Goal: Information Seeking & Learning: Learn about a topic

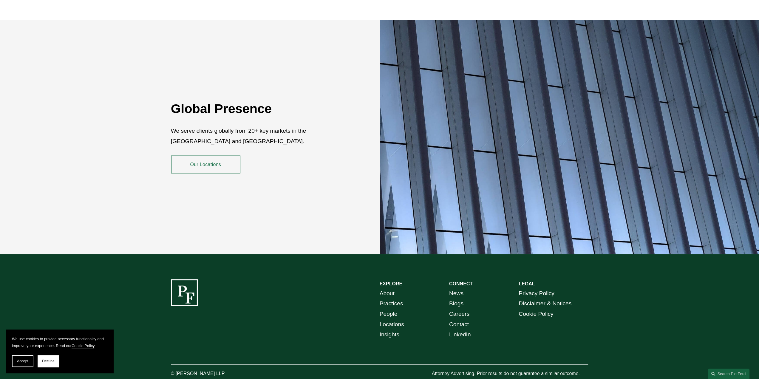
scroll to position [1123, 0]
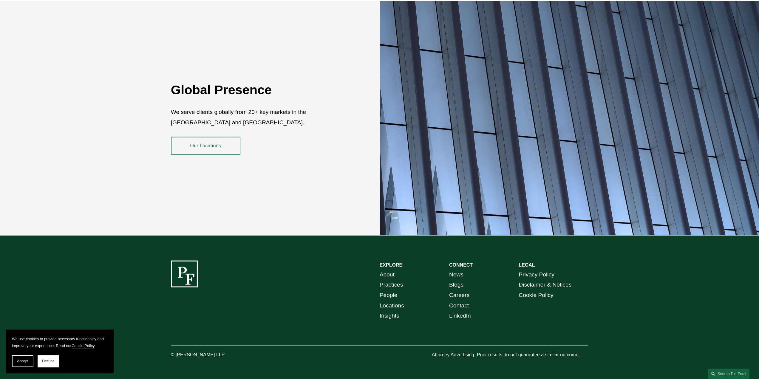
click at [373, 163] on link "News" at bounding box center [456, 274] width 14 height 10
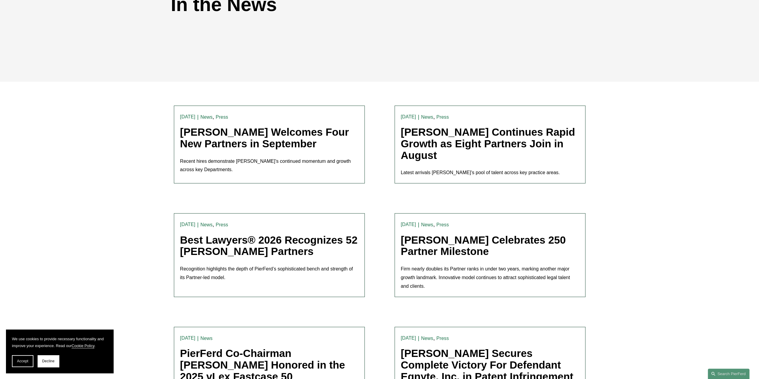
scroll to position [119, 0]
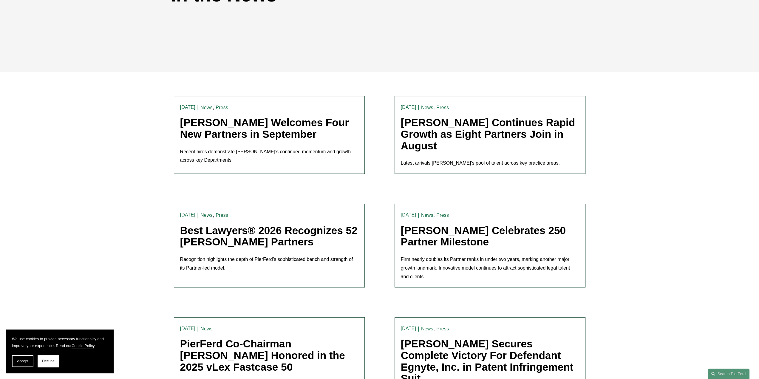
click at [228, 232] on link "Best Lawyers® 2026 Recognizes 52 Pierson Ferdinand Partners" at bounding box center [268, 236] width 177 height 23
click at [278, 134] on link "[PERSON_NAME] Welcomes Four New Partners in September" at bounding box center [264, 128] width 169 height 23
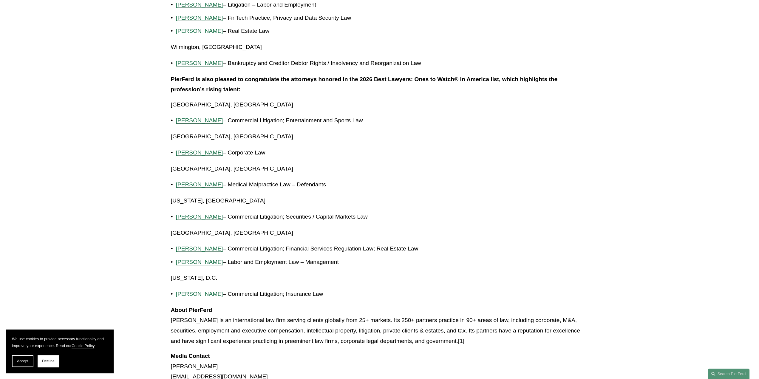
scroll to position [1253, 0]
